Goal: Information Seeking & Learning: Learn about a topic

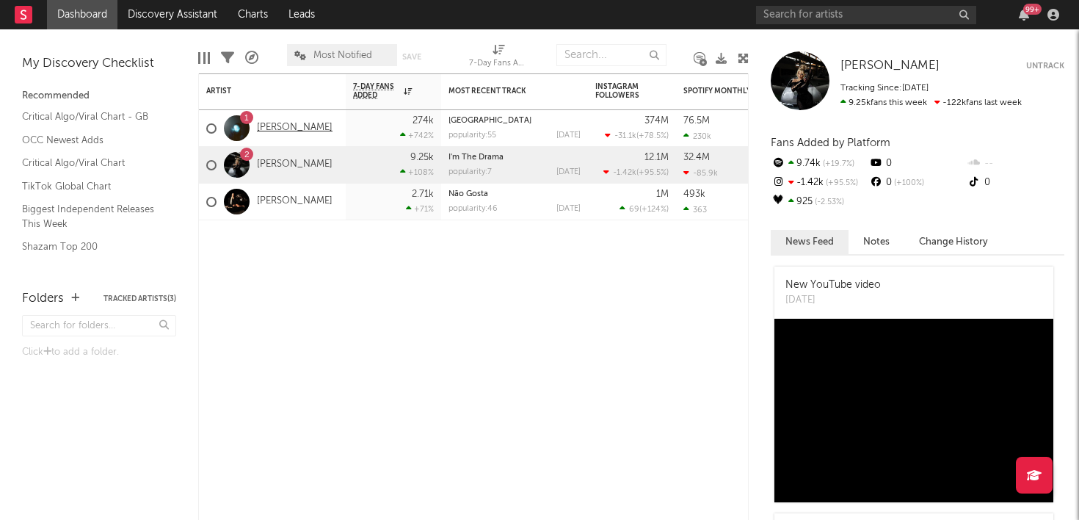
click at [300, 125] on link "Ariana Grande" at bounding box center [295, 128] width 76 height 12
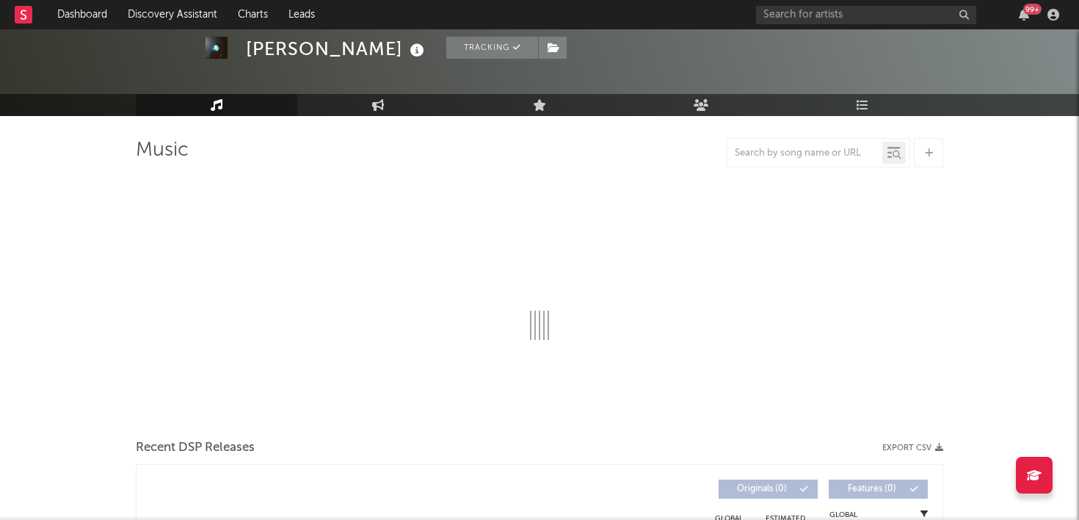
select select "6m"
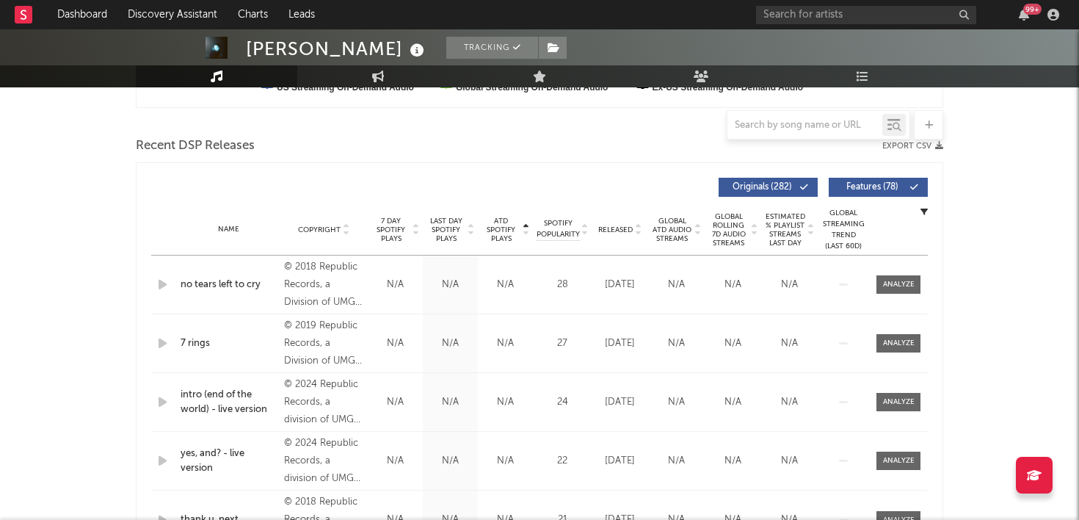
scroll to position [479, 0]
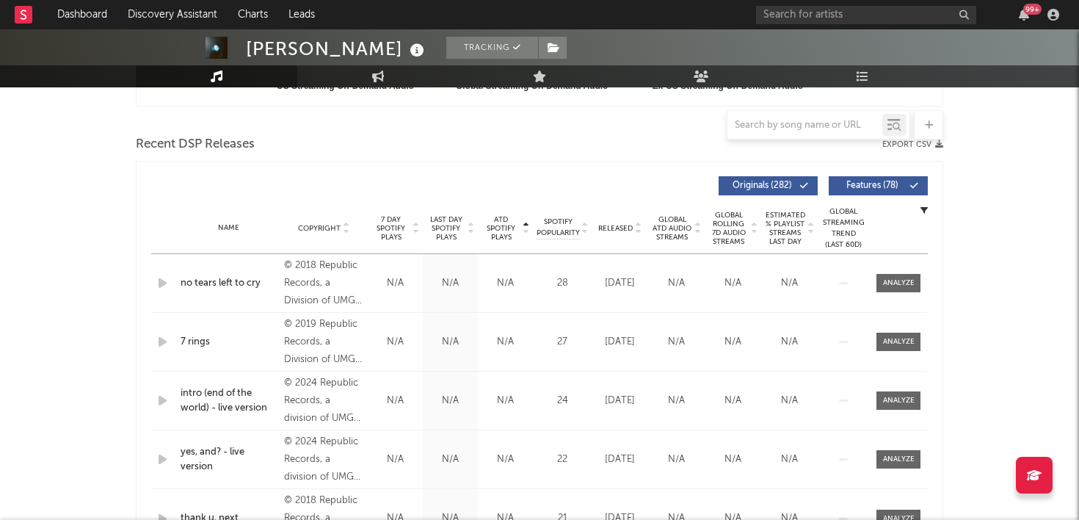
click at [507, 229] on span "ATD Spotify Plays" at bounding box center [501, 228] width 39 height 26
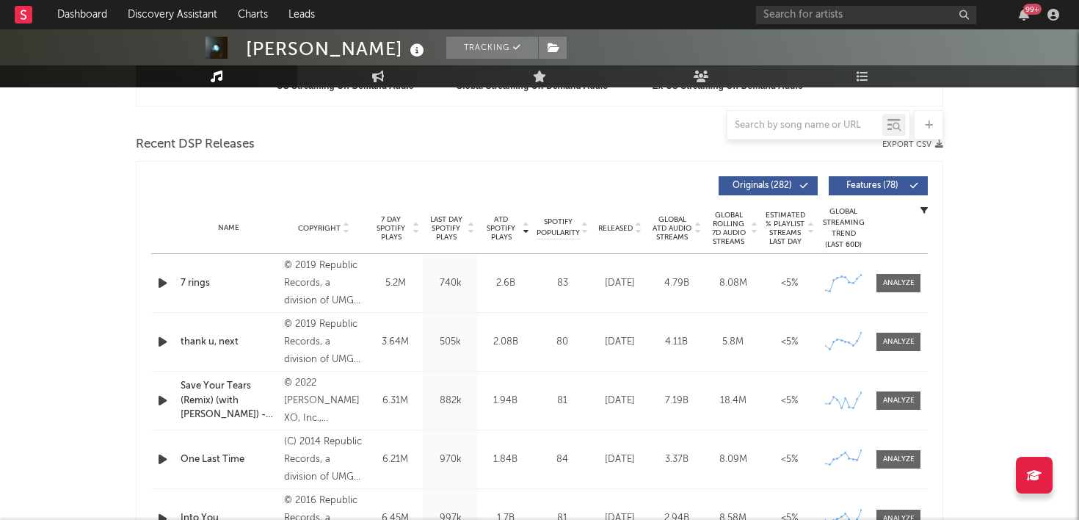
click at [507, 229] on span "ATD Spotify Plays" at bounding box center [501, 228] width 39 height 26
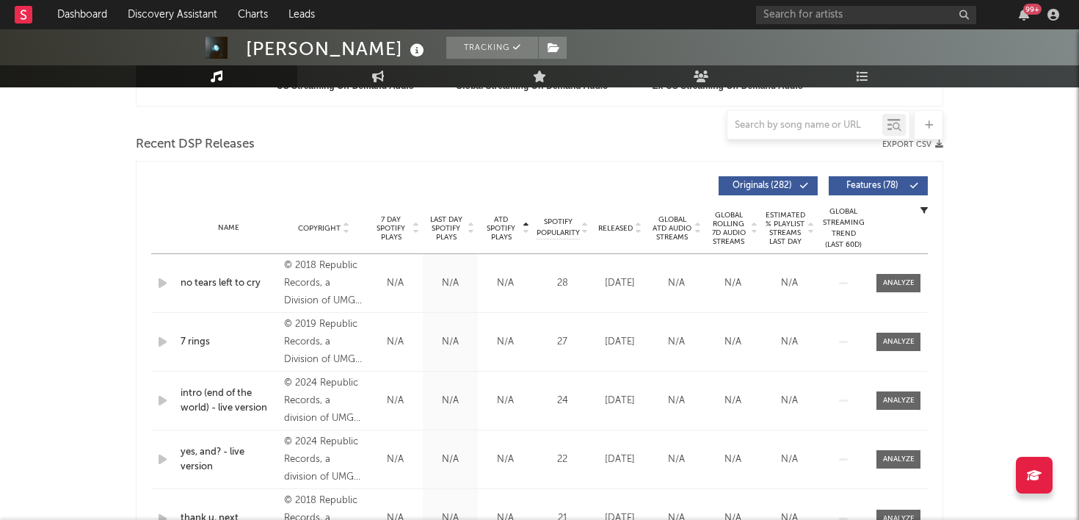
click at [507, 229] on span "ATD Spotify Plays" at bounding box center [501, 228] width 39 height 26
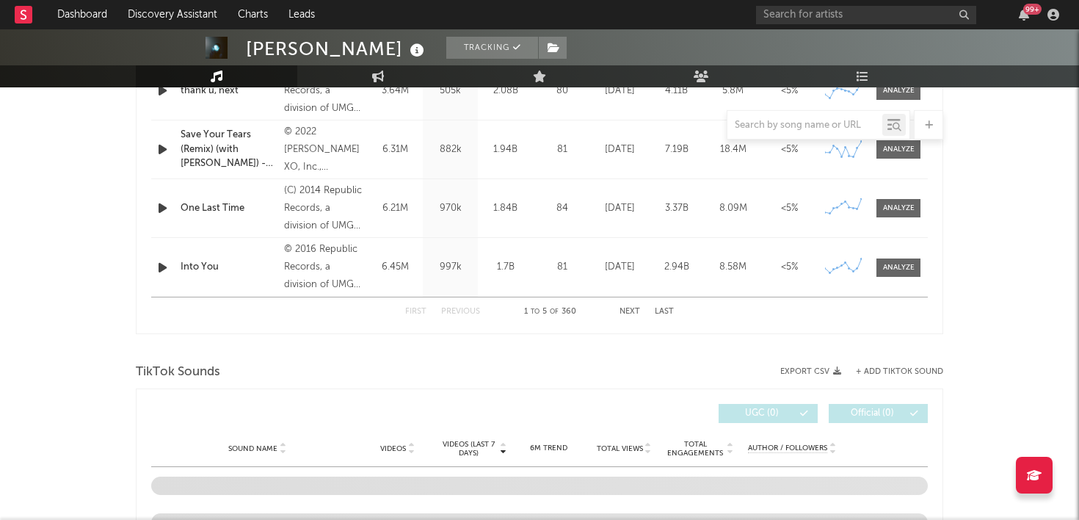
scroll to position [731, 0]
click at [624, 310] on button "Next" at bounding box center [630, 311] width 21 height 8
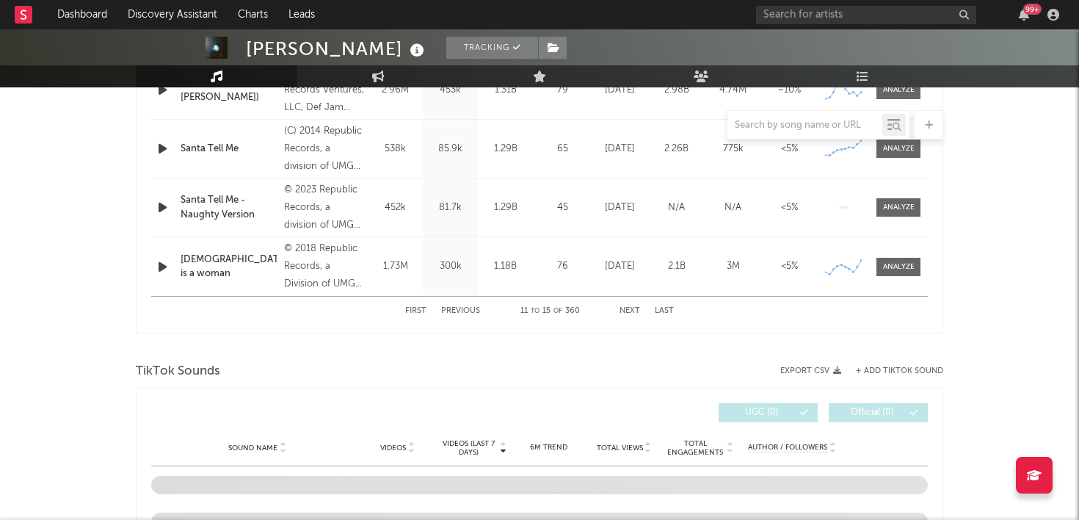
click at [624, 310] on button "Next" at bounding box center [630, 311] width 21 height 8
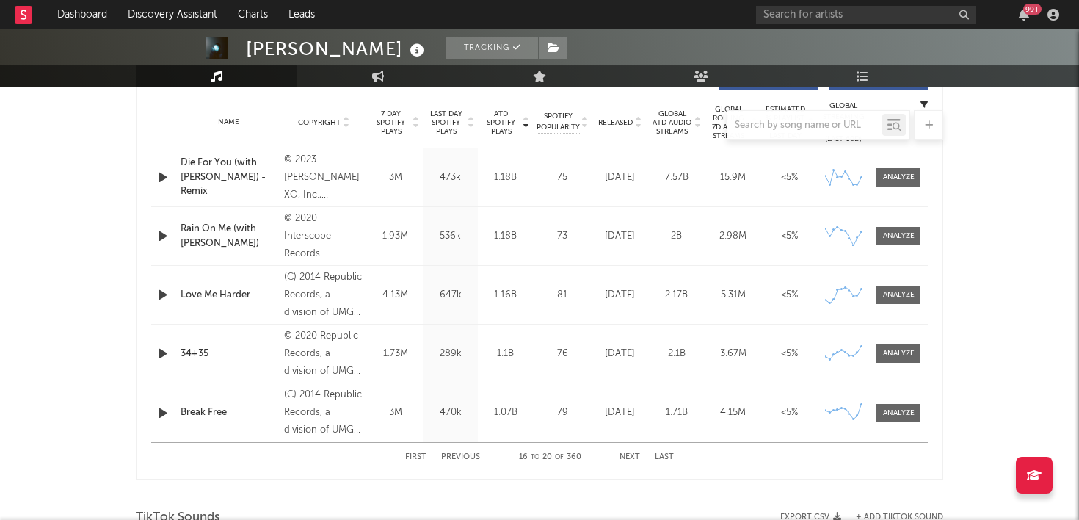
scroll to position [581, 0]
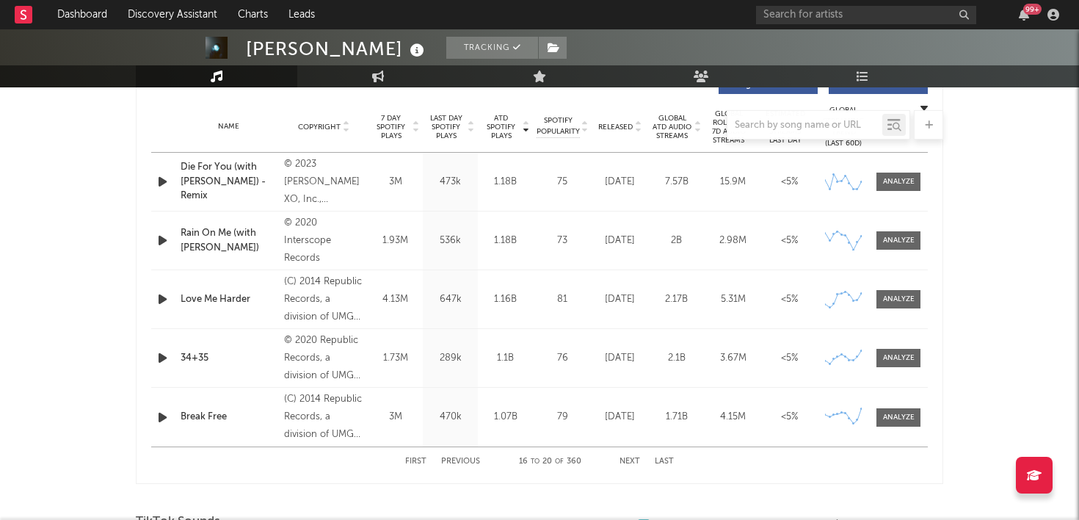
click at [630, 460] on button "Next" at bounding box center [630, 461] width 21 height 8
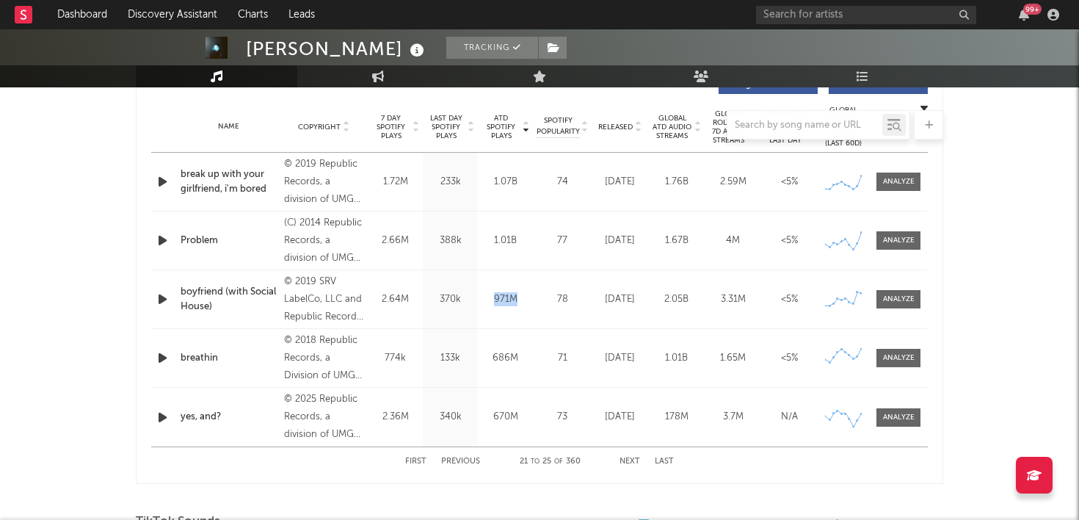
drag, startPoint x: 522, startPoint y: 300, endPoint x: 493, endPoint y: 300, distance: 28.6
click at [493, 300] on div "971M" at bounding box center [506, 299] width 48 height 15
click at [552, 333] on div "Name breathin Copyright © 2018 Republic Records, a Division of UMG Recordings, …" at bounding box center [539, 358] width 777 height 58
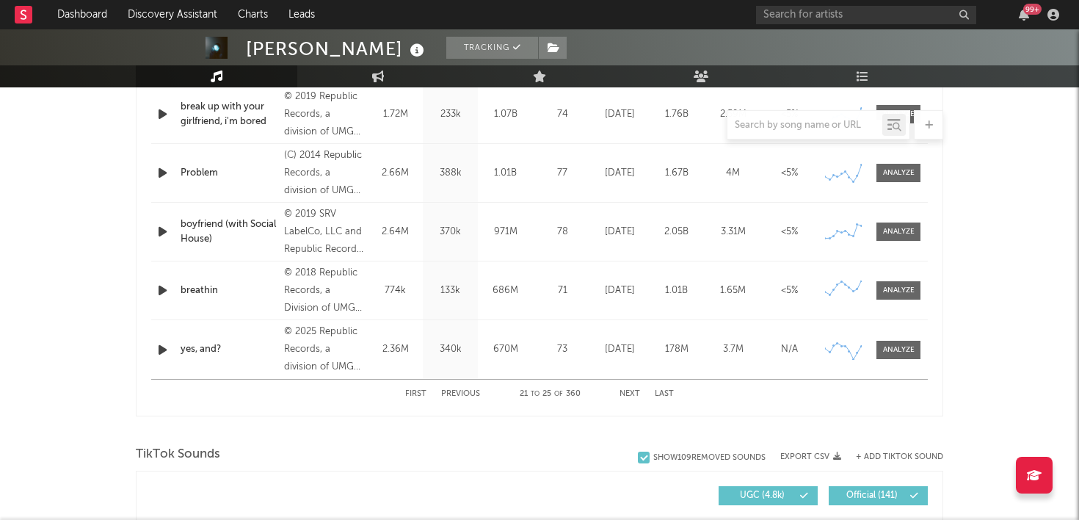
scroll to position [649, 0]
click at [510, 289] on div "686M" at bounding box center [506, 290] width 48 height 15
click at [522, 324] on div "Name yes, and? Copyright © 2025 Republic Records, a division of UMG Recordings,…" at bounding box center [539, 348] width 777 height 59
click at [504, 349] on div "670M" at bounding box center [506, 348] width 48 height 15
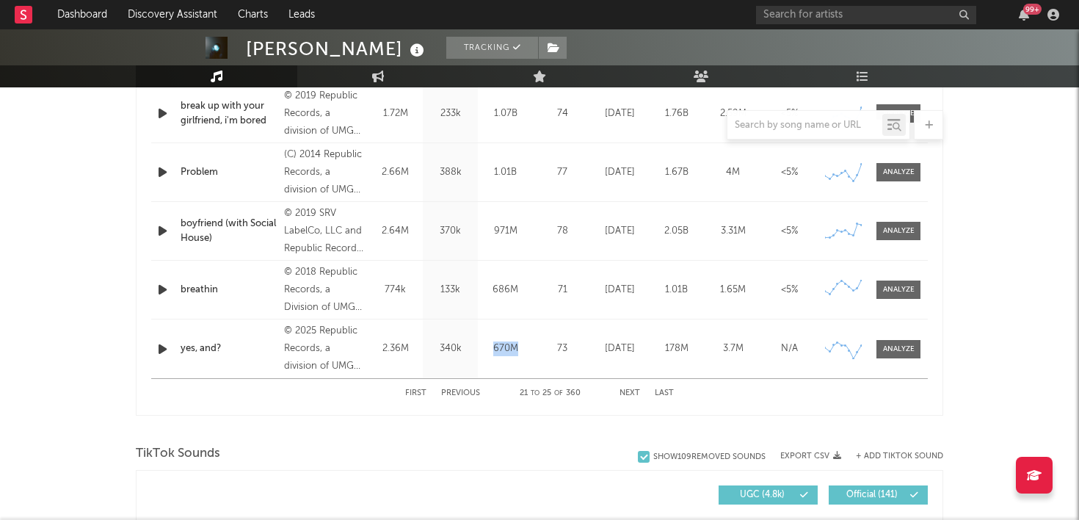
click at [504, 349] on div "670M" at bounding box center [506, 348] width 48 height 15
click at [526, 347] on div "670M" at bounding box center [506, 348] width 48 height 15
click at [627, 391] on button "Next" at bounding box center [630, 393] width 21 height 8
click at [451, 393] on button "Previous" at bounding box center [460, 393] width 39 height 8
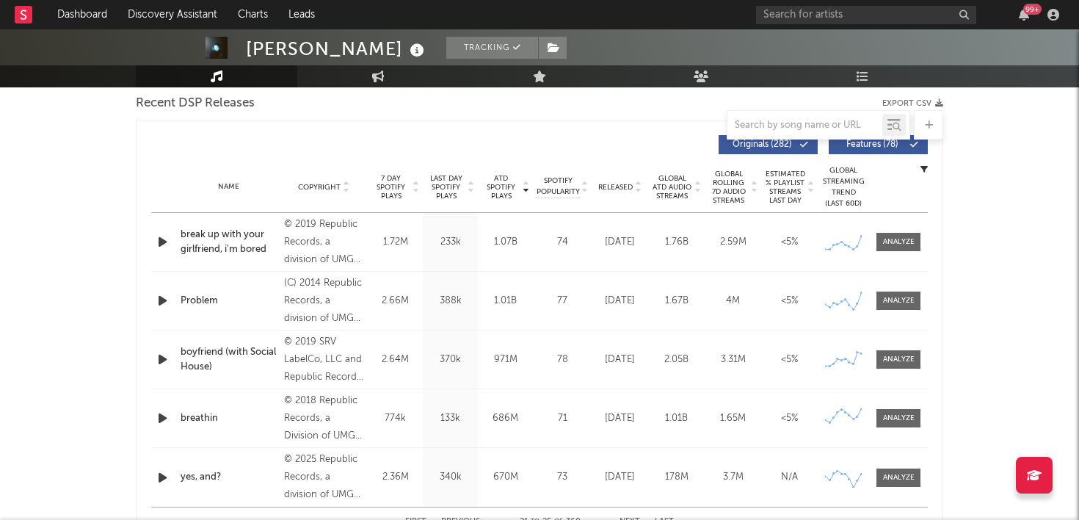
scroll to position [517, 0]
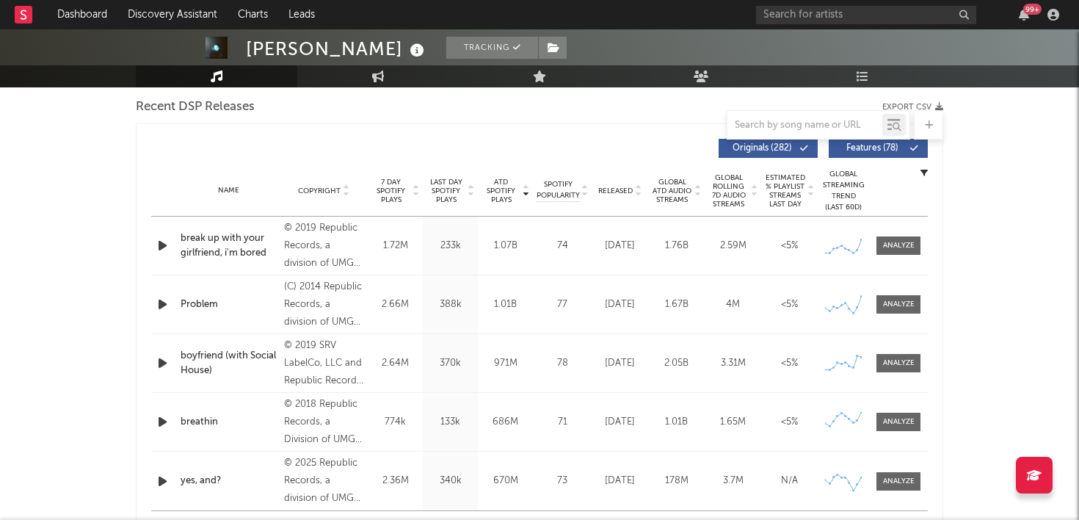
click at [1026, 21] on div "99 +" at bounding box center [910, 14] width 308 height 29
click at [1026, 12] on div "99 +" at bounding box center [1032, 9] width 18 height 11
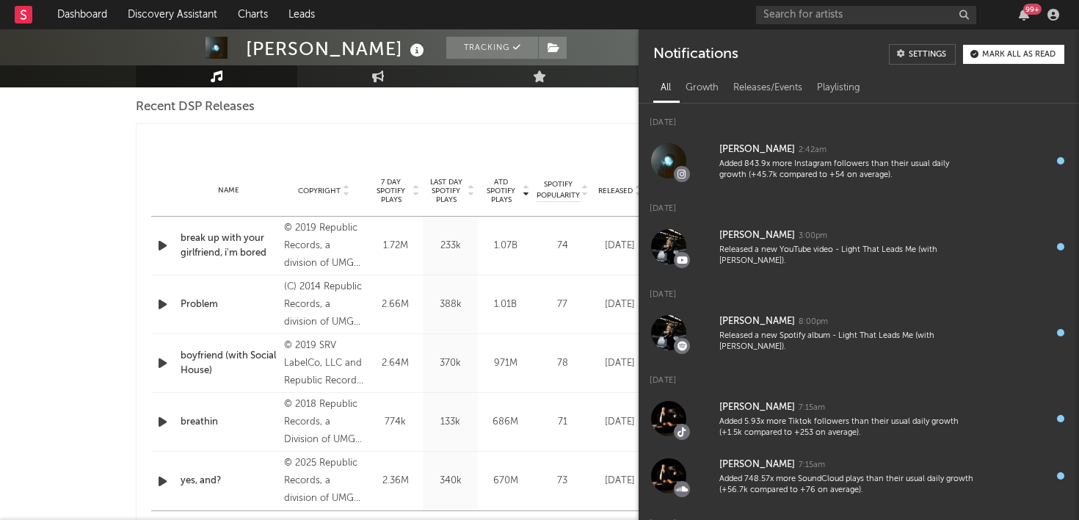
click at [1027, 14] on div "99 +" at bounding box center [1032, 9] width 18 height 11
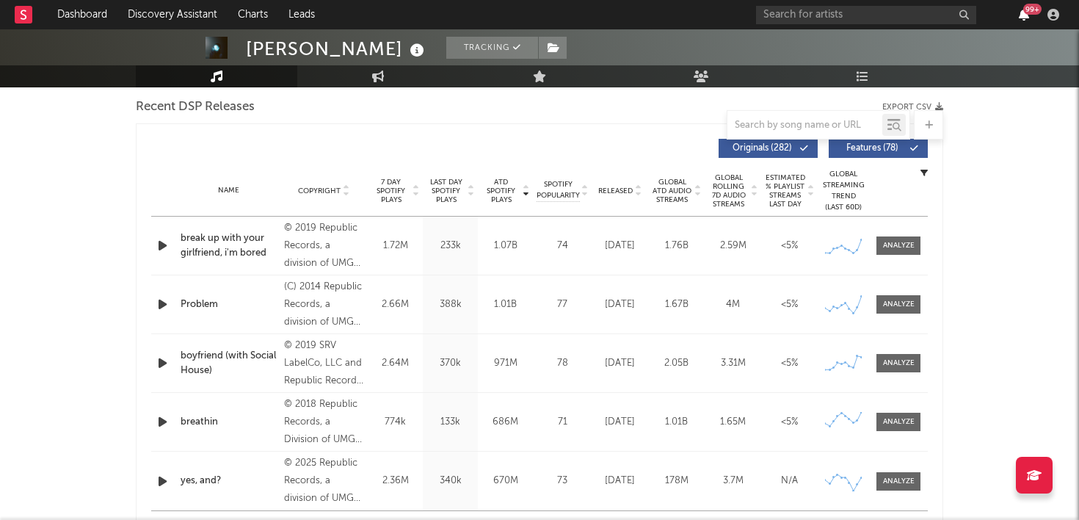
click at [1023, 14] on icon "button" at bounding box center [1024, 15] width 10 height 12
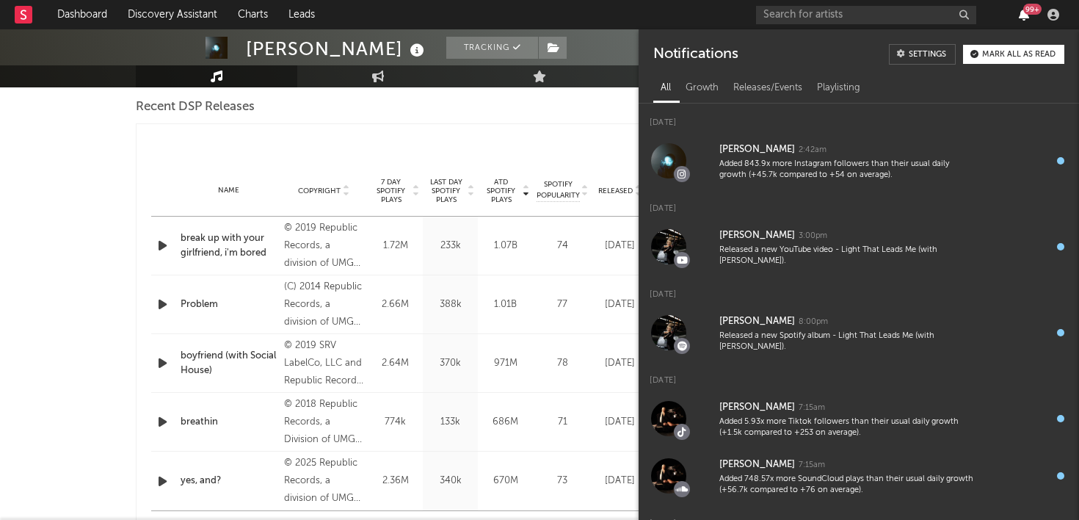
click at [1023, 14] on icon "button" at bounding box center [1024, 15] width 10 height 12
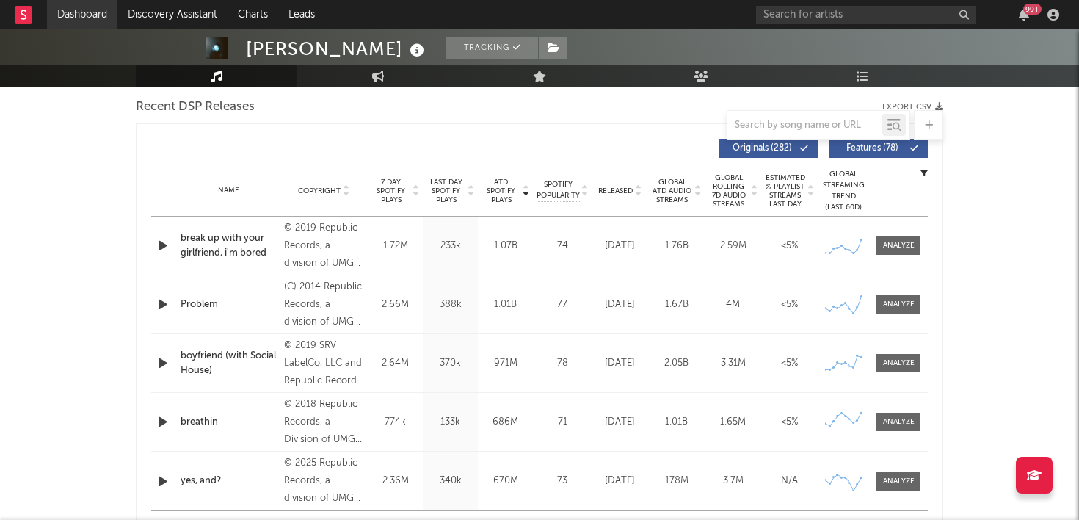
click at [83, 10] on link "Dashboard" at bounding box center [82, 14] width 70 height 29
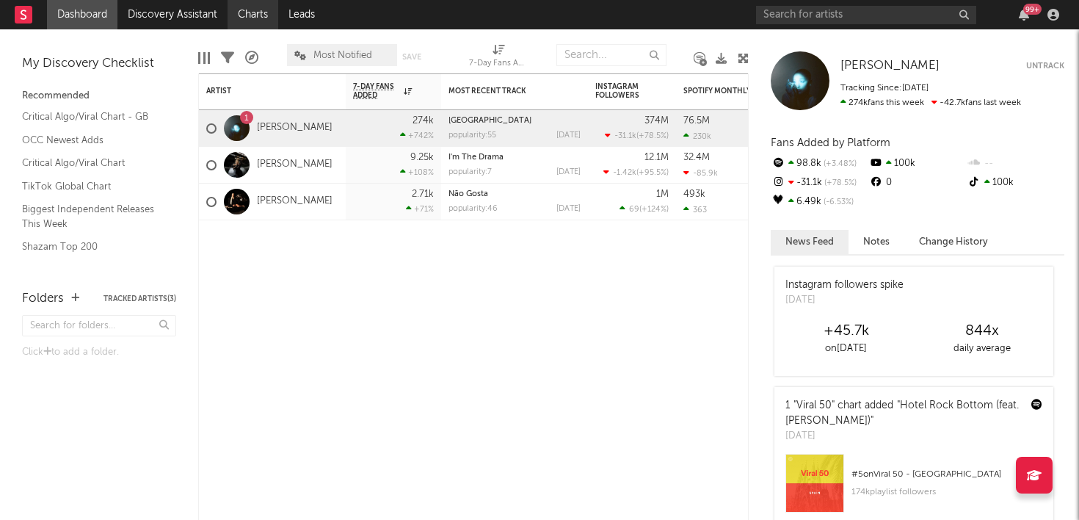
click at [250, 20] on link "Charts" at bounding box center [253, 14] width 51 height 29
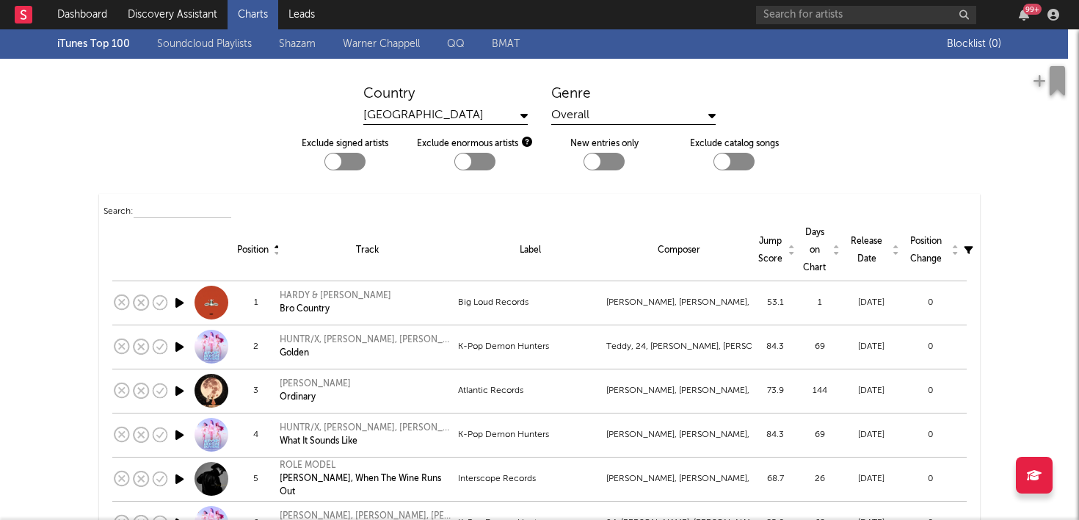
click at [464, 115] on div "United States" at bounding box center [445, 115] width 164 height 18
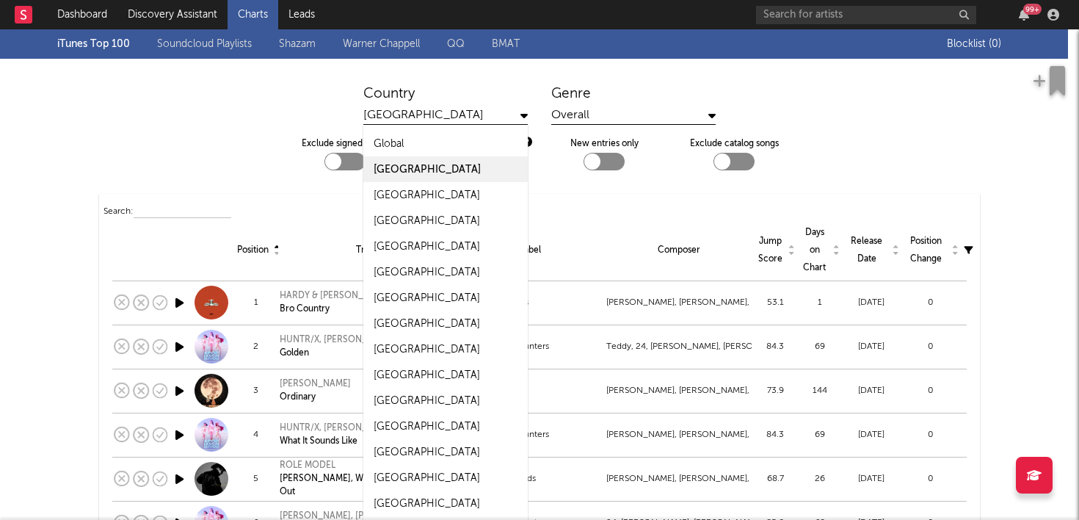
click at [295, 112] on div "Country United States Global United States United Kingdom Australia Canada Germ…" at bounding box center [539, 105] width 1079 height 40
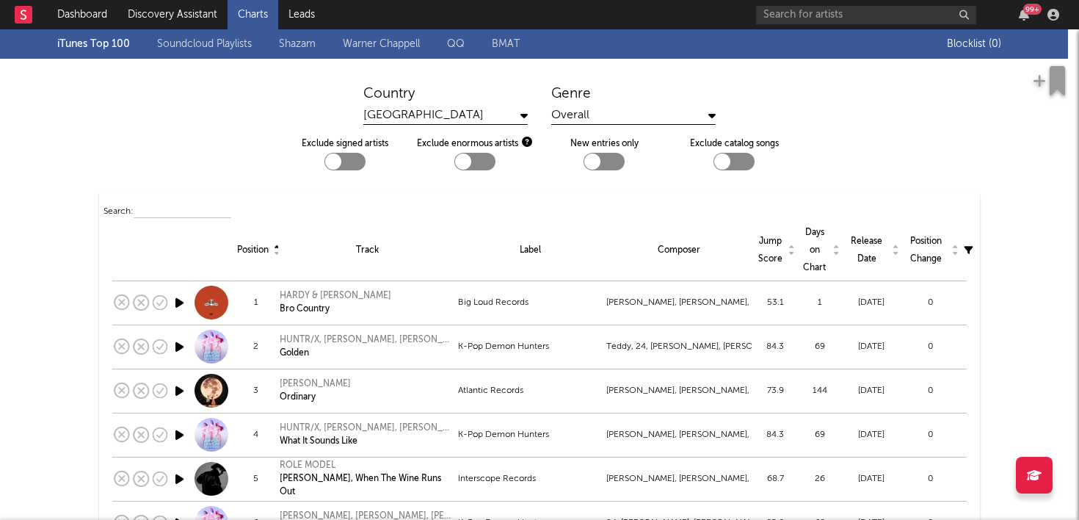
click at [575, 111] on div "Overall" at bounding box center [633, 115] width 164 height 18
